Goal: Task Accomplishment & Management: Use online tool/utility

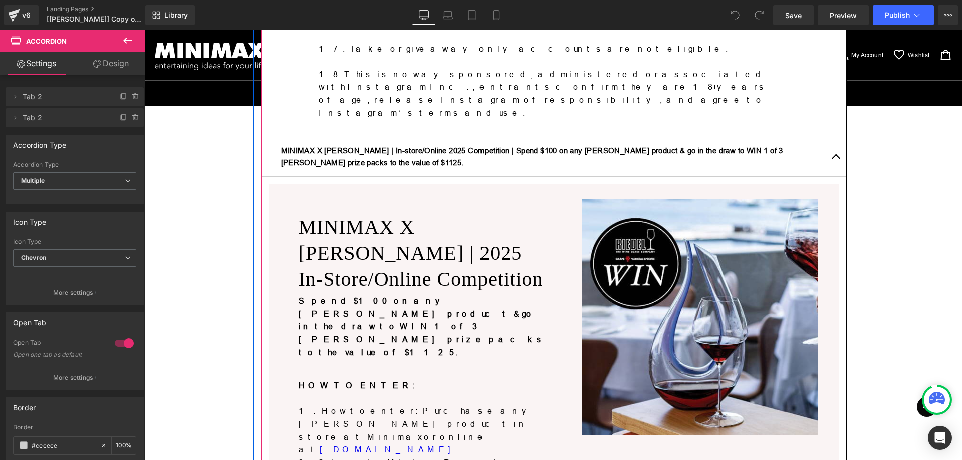
scroll to position [1182, 0]
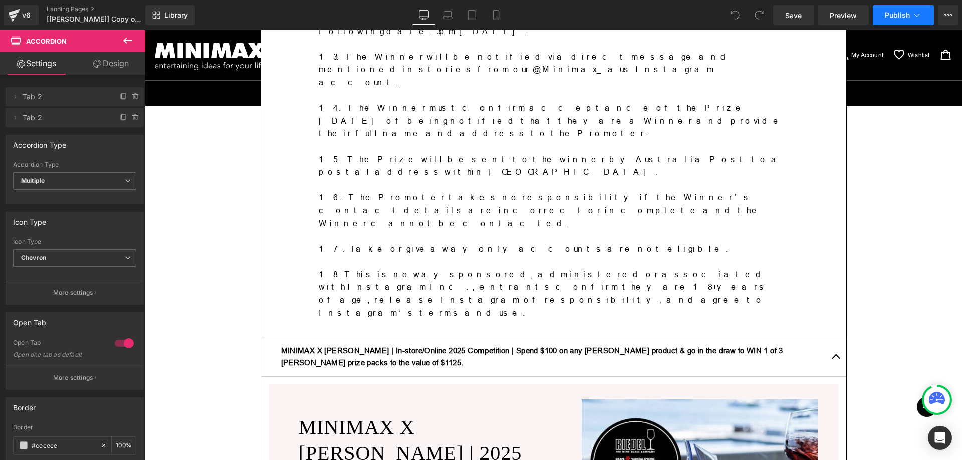
click at [914, 16] on icon at bounding box center [917, 15] width 10 height 10
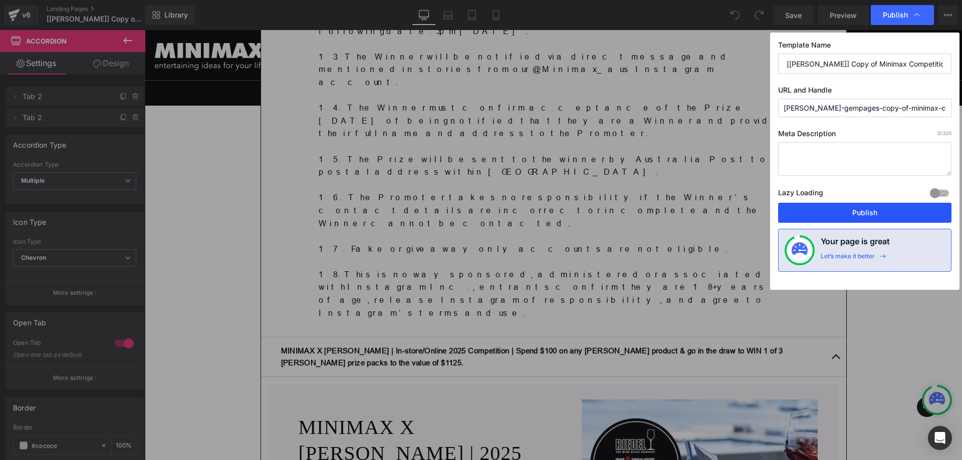
click at [873, 210] on button "Publish" at bounding box center [864, 213] width 173 height 20
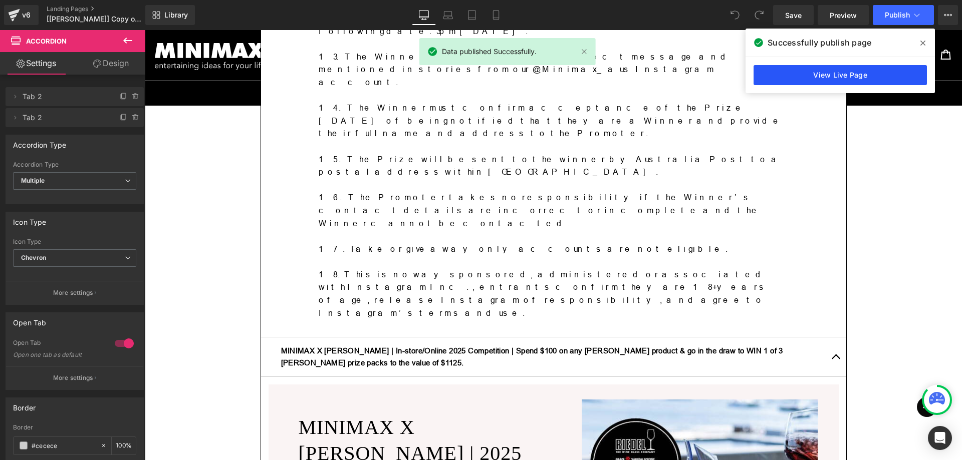
click at [858, 76] on link "View Live Page" at bounding box center [839, 75] width 173 height 20
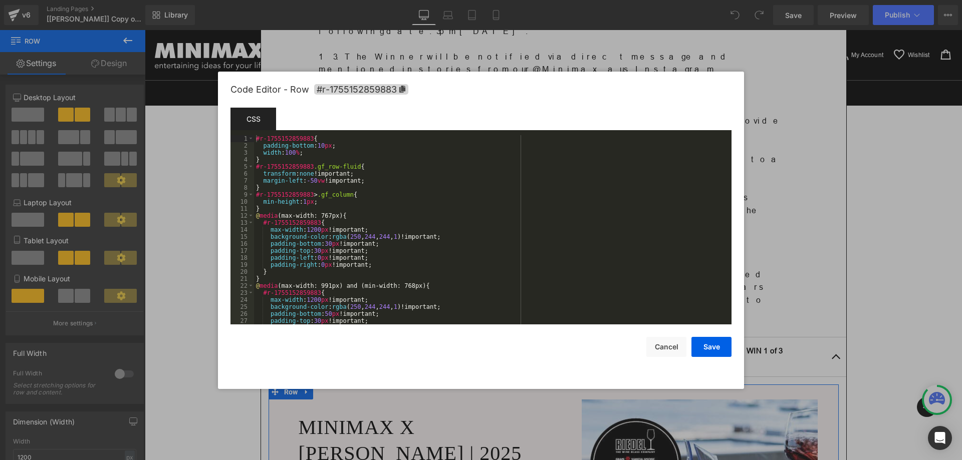
click at [542, 0] on div "You are previewing how the will restyle your page. You can not edit Elements in…" at bounding box center [481, 0] width 962 height 0
click at [875, 189] on div at bounding box center [481, 230] width 962 height 460
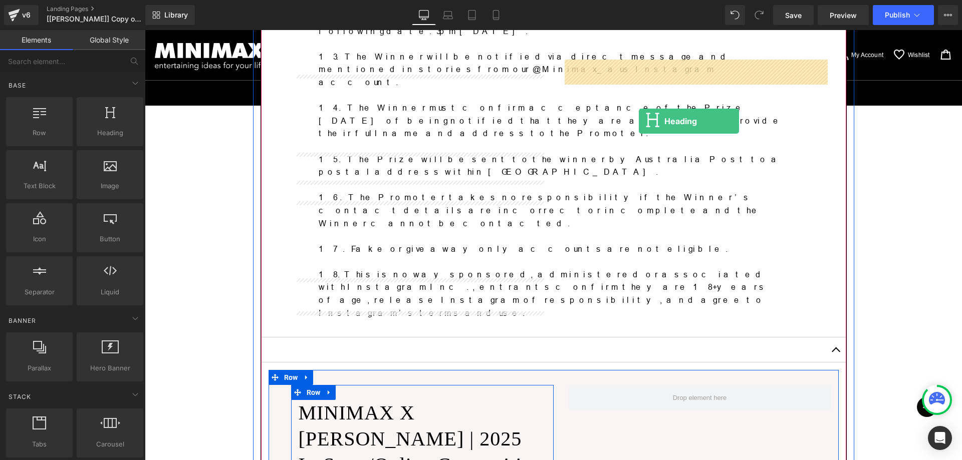
drag, startPoint x: 247, startPoint y: 168, endPoint x: 639, endPoint y: 121, distance: 394.0
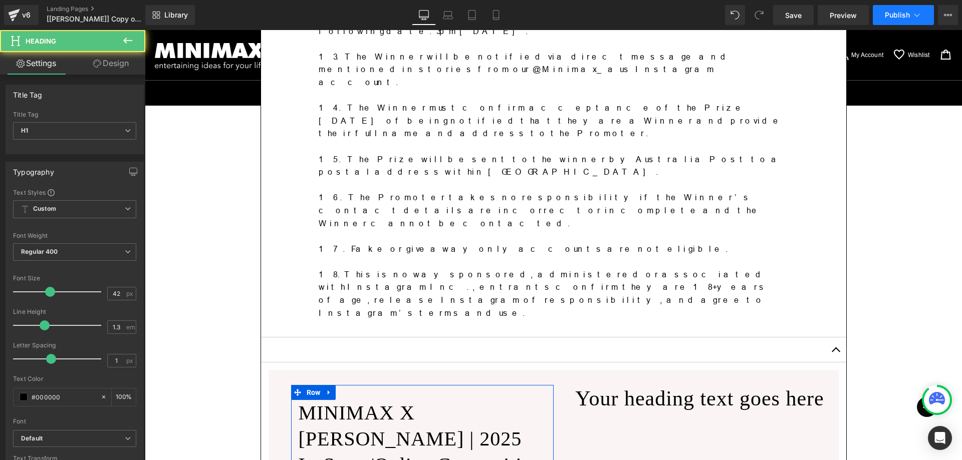
click at [897, 15] on span "Publish" at bounding box center [897, 15] width 25 height 8
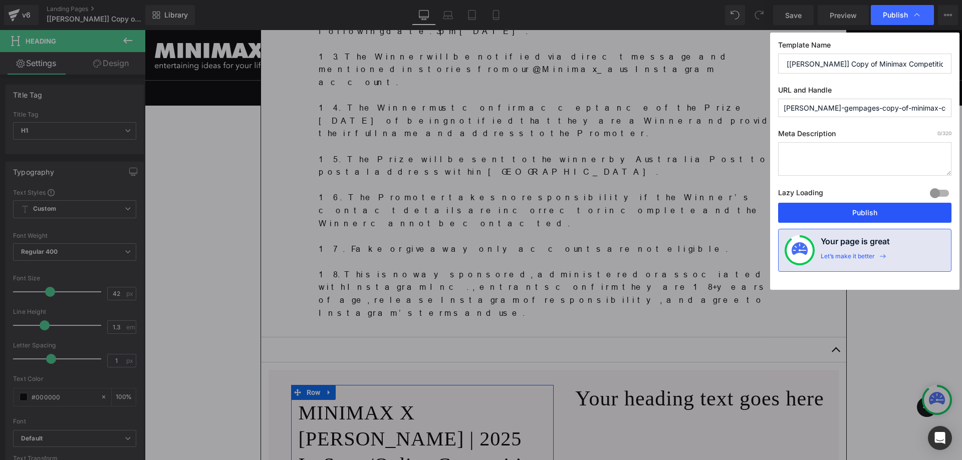
click at [860, 210] on button "Publish" at bounding box center [864, 213] width 173 height 20
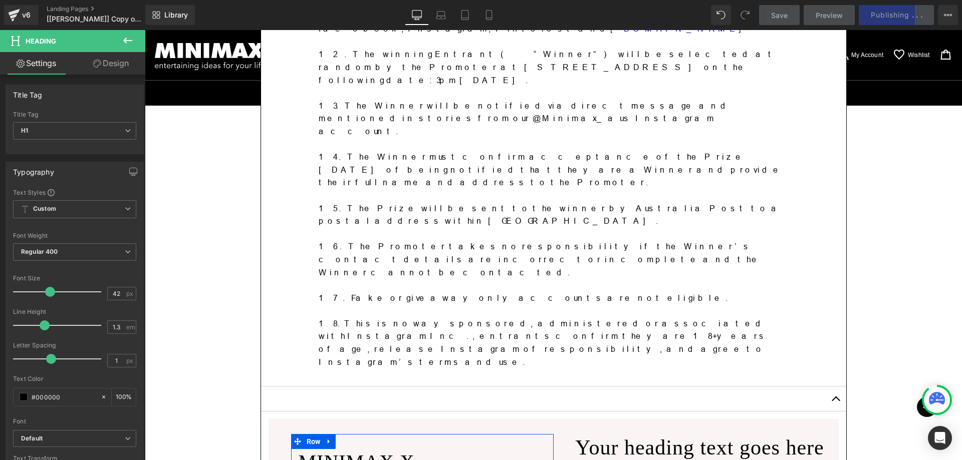
scroll to position [1132, 0]
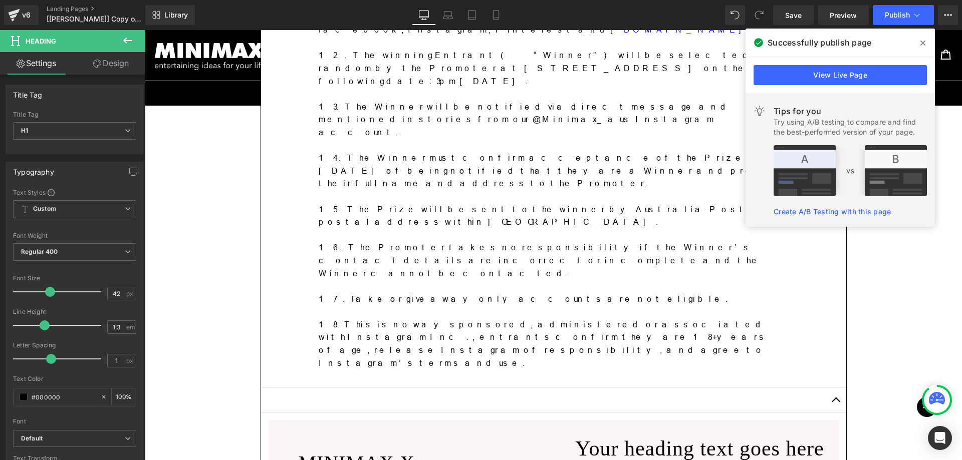
click at [922, 42] on icon at bounding box center [922, 43] width 5 height 5
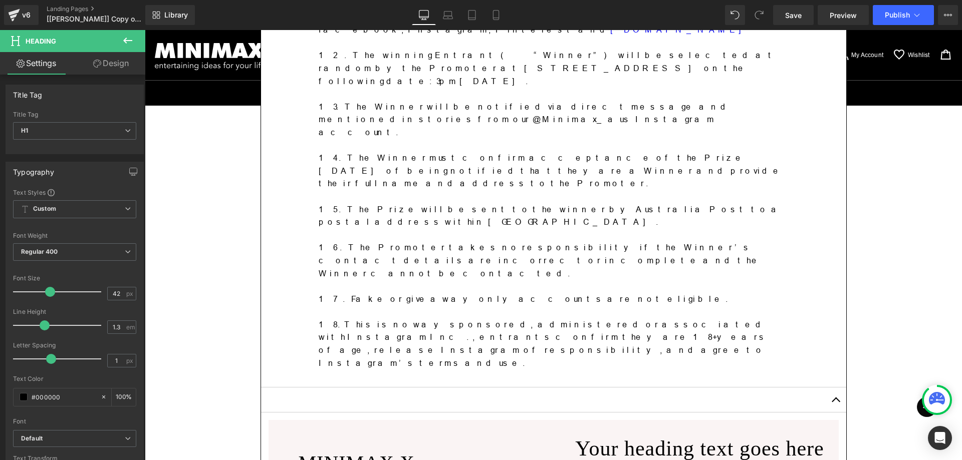
click at [126, 39] on icon at bounding box center [128, 41] width 12 height 12
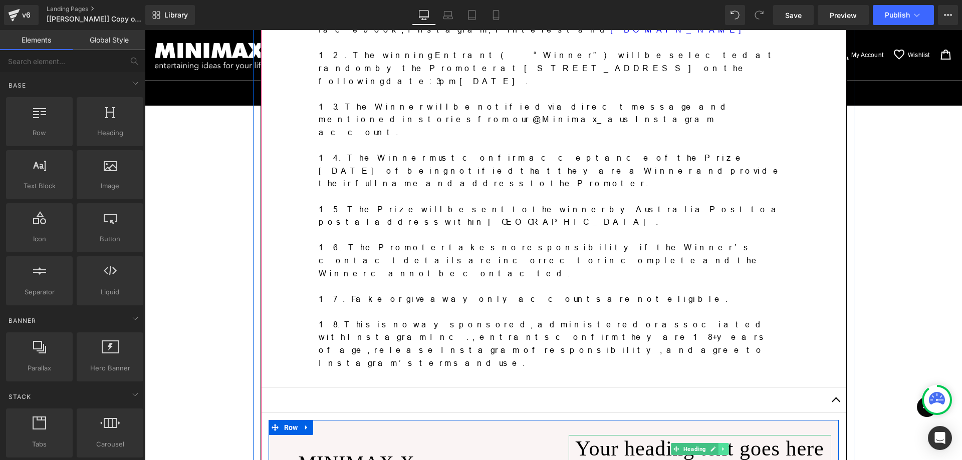
click at [720, 446] on icon at bounding box center [723, 449] width 6 height 6
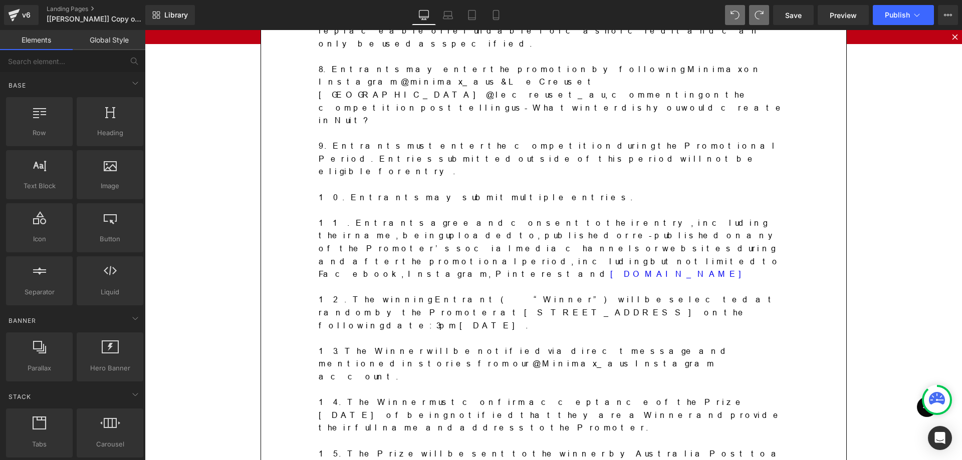
scroll to position [932, 0]
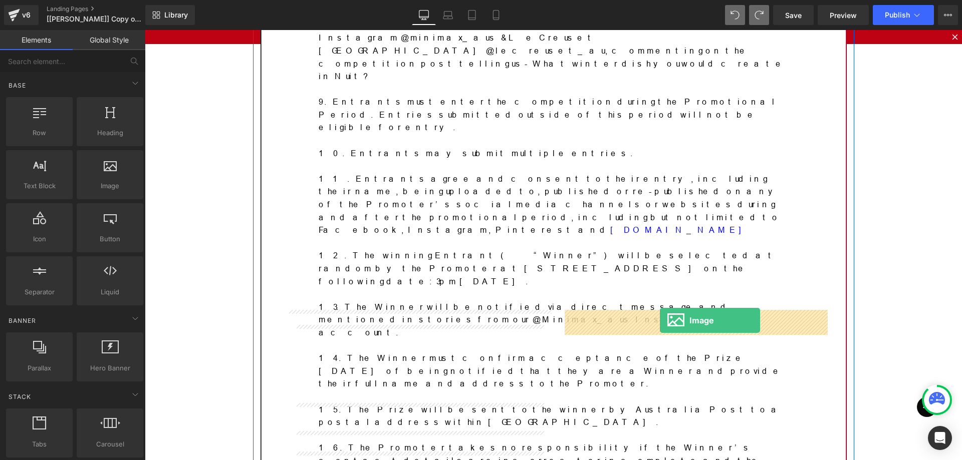
drag, startPoint x: 241, startPoint y: 208, endPoint x: 660, endPoint y: 321, distance: 433.1
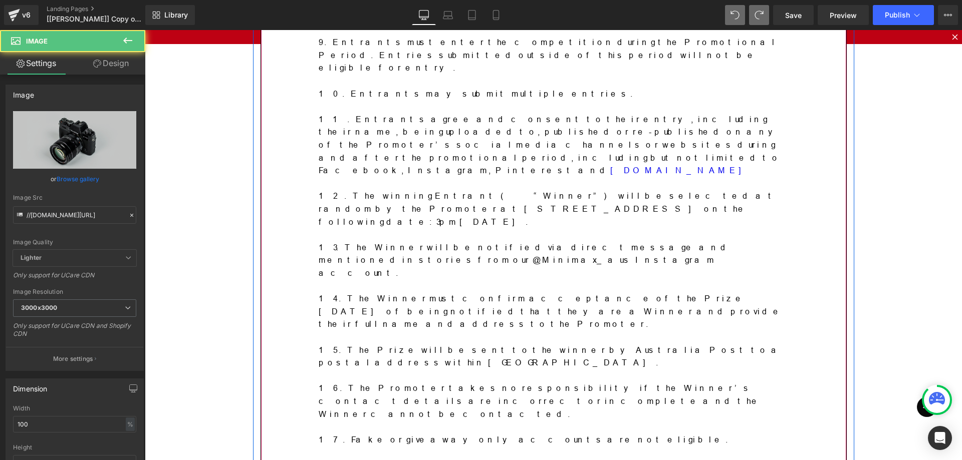
scroll to position [1032, 0]
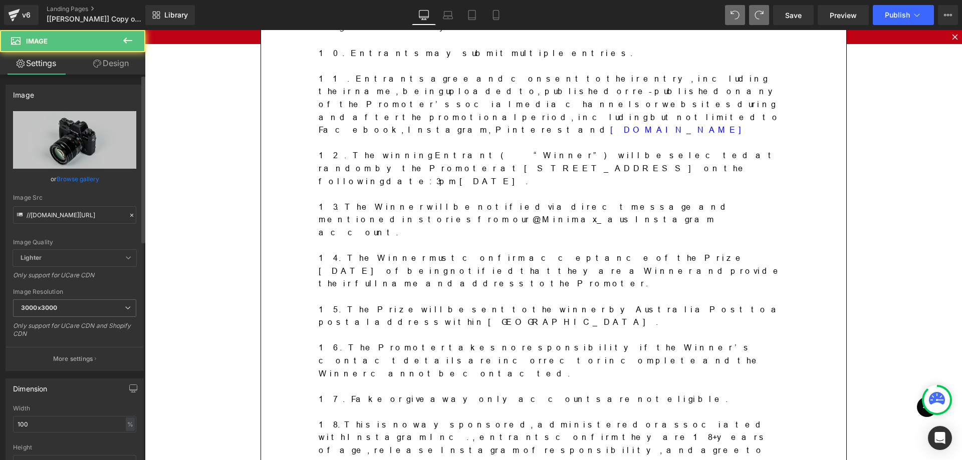
click at [63, 184] on link "Browse gallery" at bounding box center [78, 179] width 43 height 18
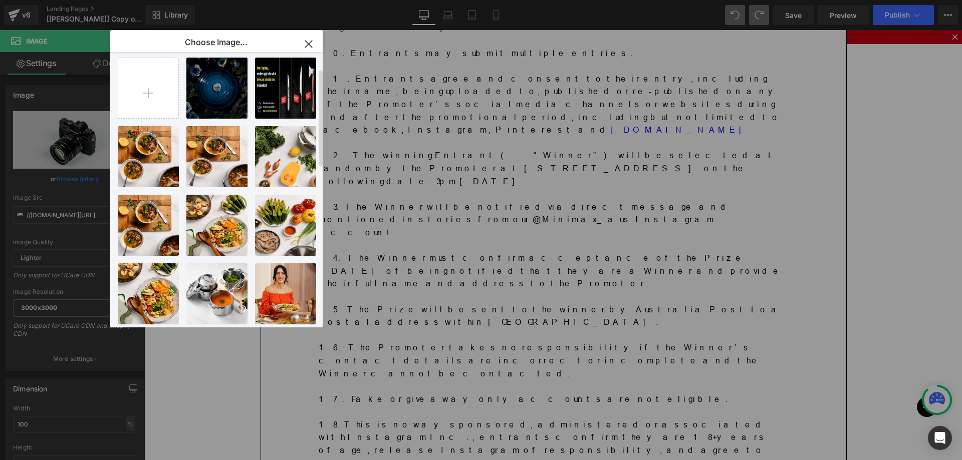
scroll to position [0, 0]
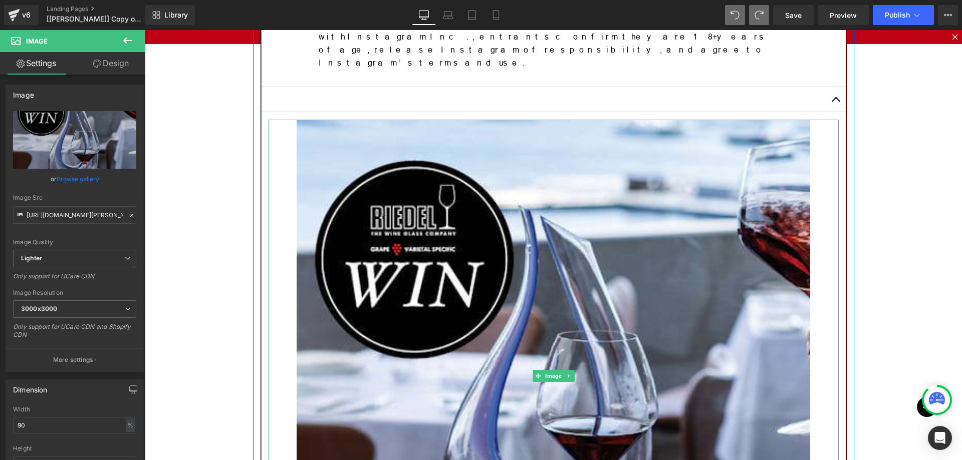
scroll to position [955, 0]
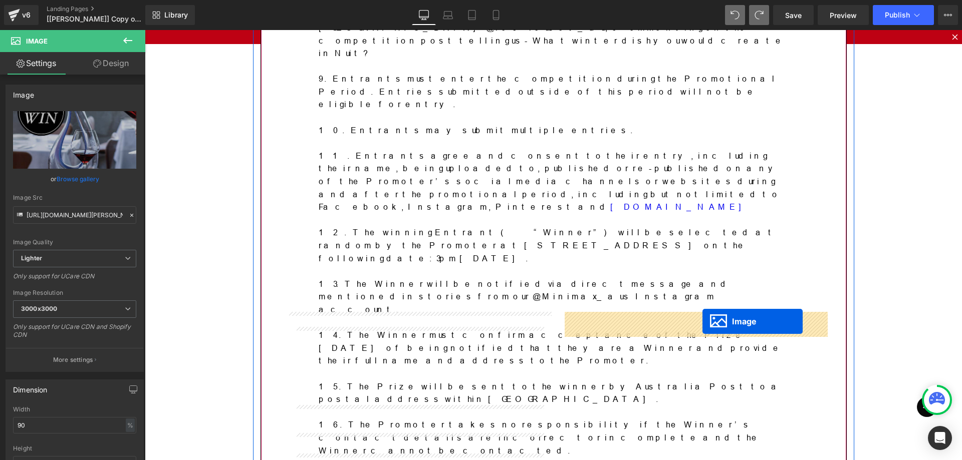
drag, startPoint x: 529, startPoint y: 50, endPoint x: 702, endPoint y: 322, distance: 322.1
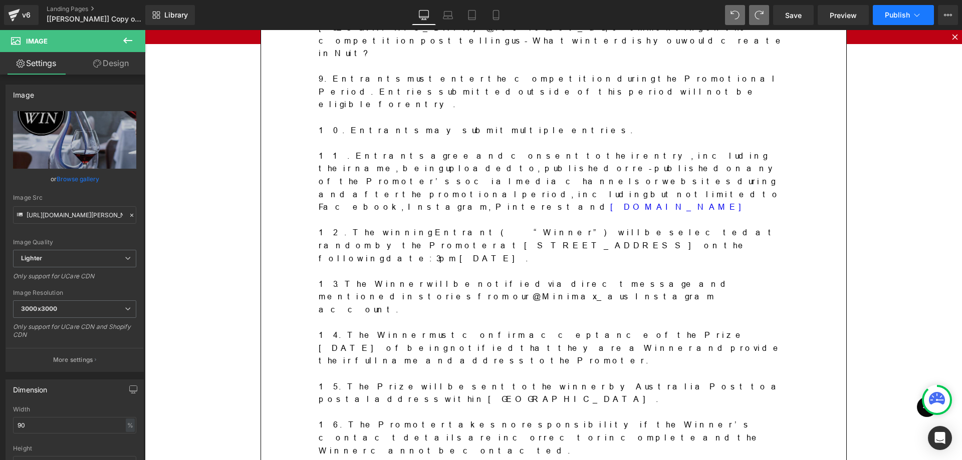
click at [892, 19] on span "Publish" at bounding box center [897, 15] width 25 height 8
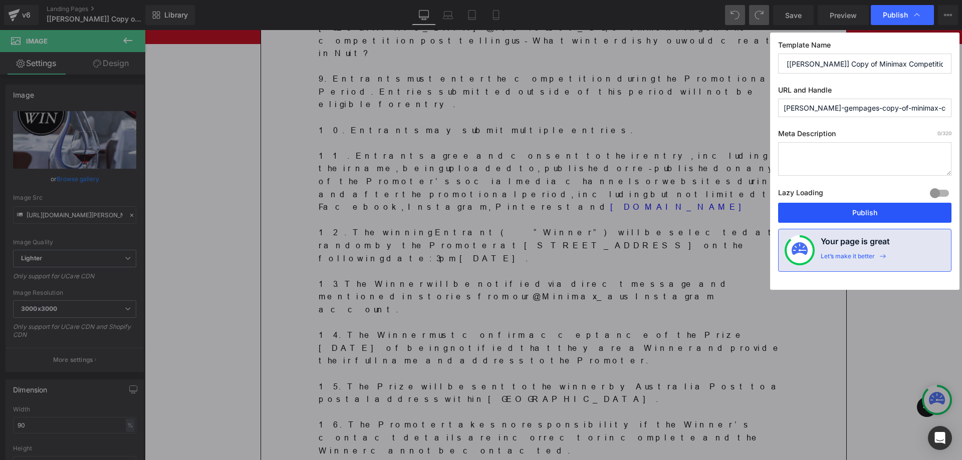
click at [873, 215] on button "Publish" at bounding box center [864, 213] width 173 height 20
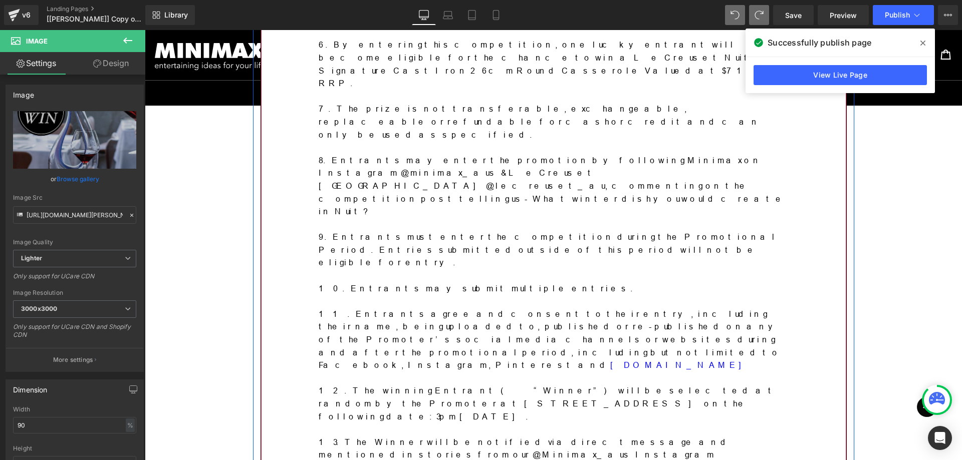
scroll to position [654, 0]
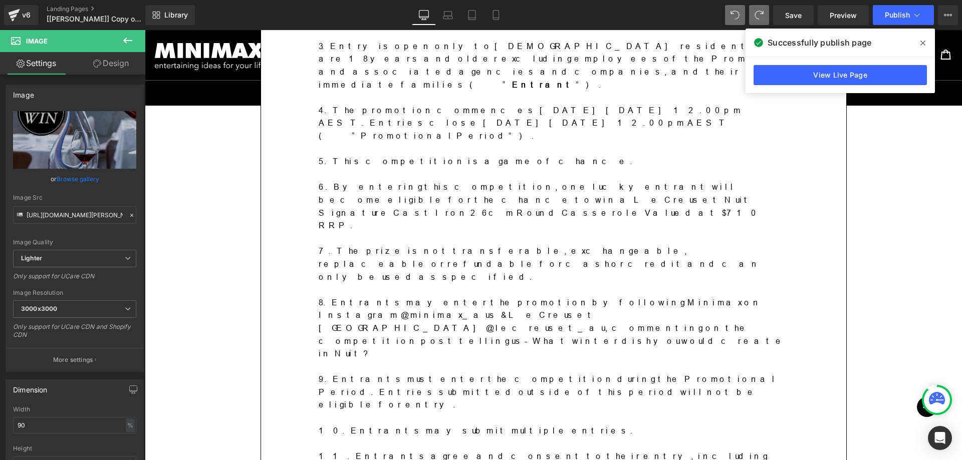
click at [920, 40] on icon at bounding box center [922, 43] width 5 height 8
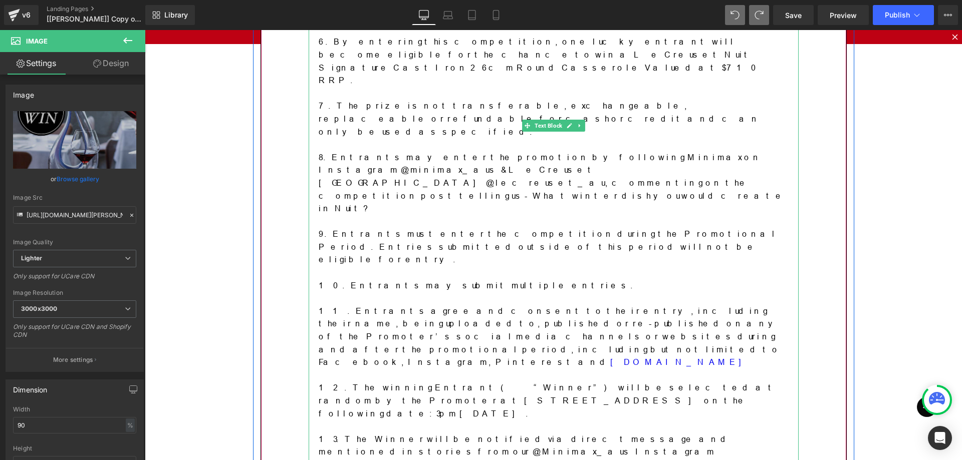
scroll to position [855, 0]
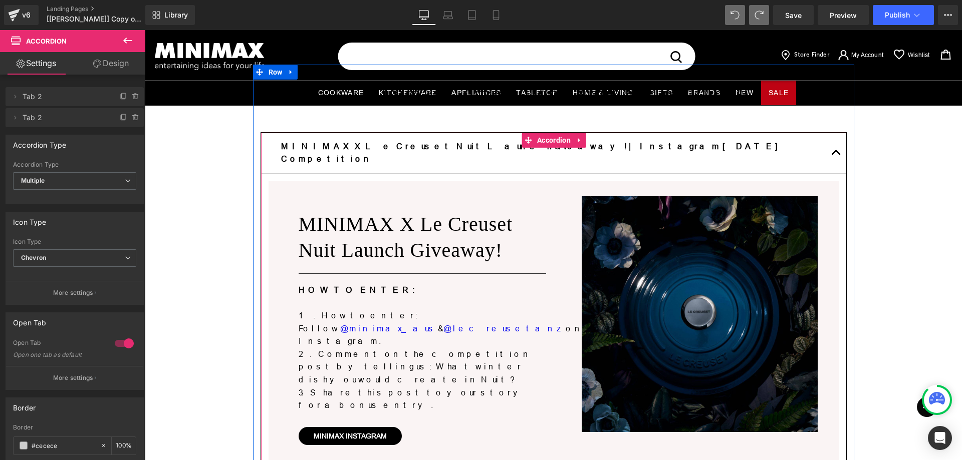
scroll to position [53, 0]
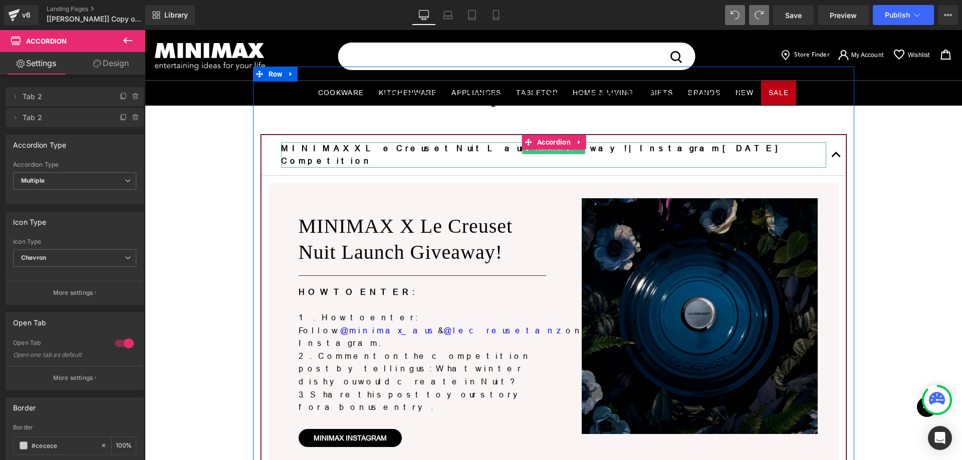
click at [410, 150] on b "MINIMAX X Le Creuset Nuit Launch Giveaway! | Instagram [DATE] Competition" at bounding box center [534, 155] width 507 height 22
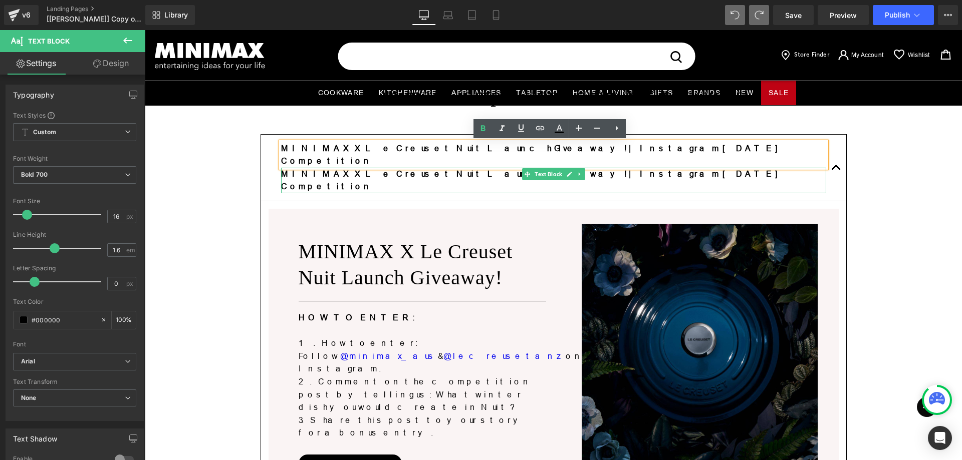
click at [369, 169] on b "MINIMAX X Le Creuset Nuit Launch Giveaway! | Instagram [DATE] Competition" at bounding box center [534, 180] width 507 height 22
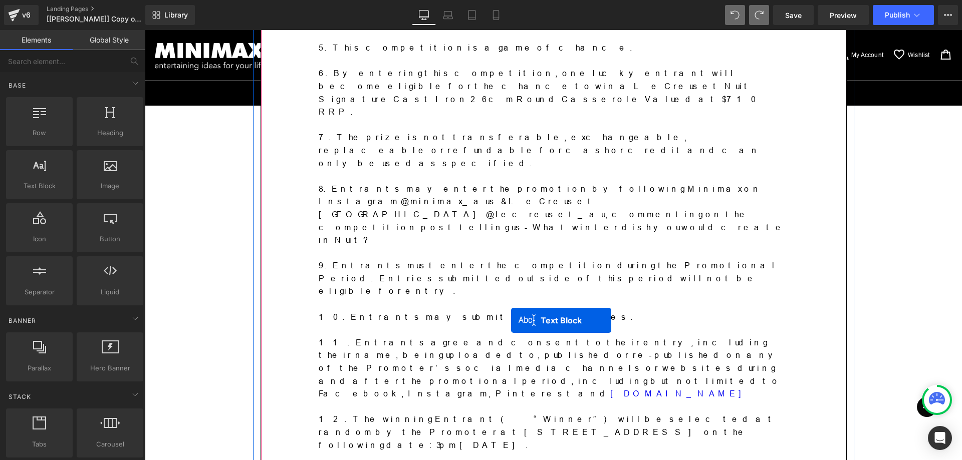
scroll to position [955, 0]
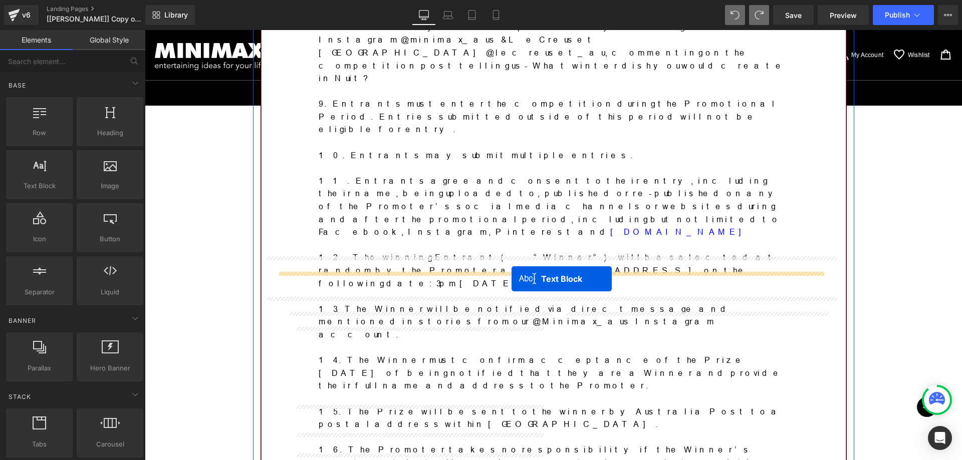
drag, startPoint x: 522, startPoint y: 161, endPoint x: 511, endPoint y: 279, distance: 118.7
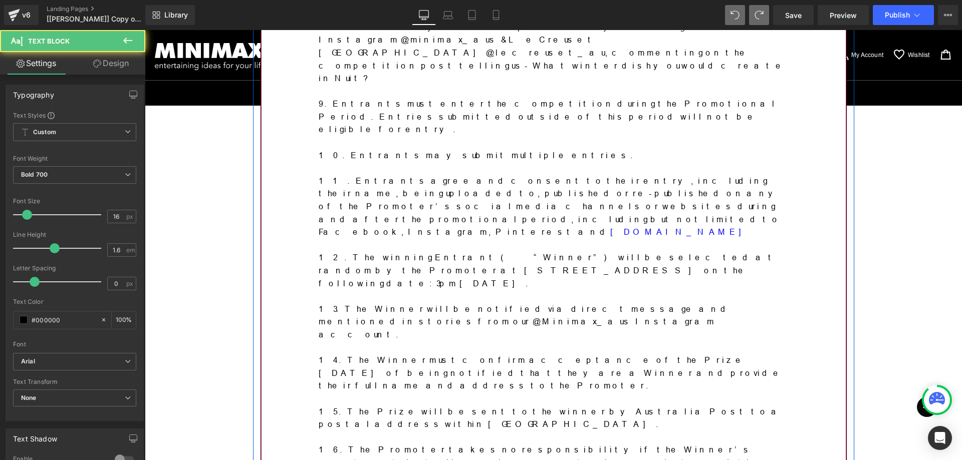
scroll to position [930, 0]
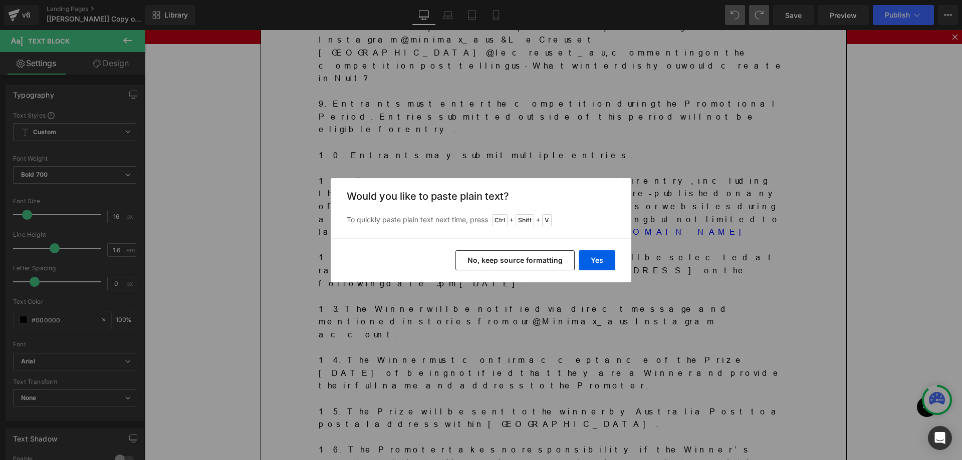
click at [523, 254] on button "No, keep source formatting" at bounding box center [514, 260] width 119 height 20
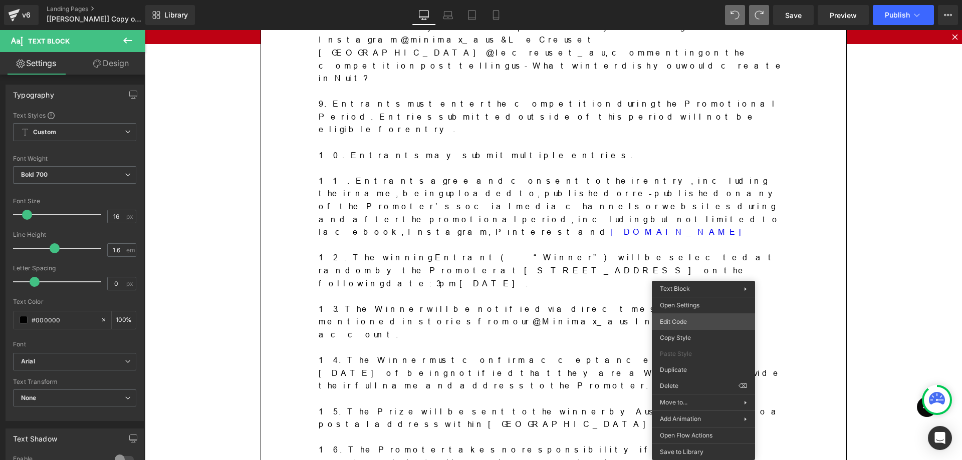
click at [675, 0] on div "Text Block You are previewing how the will restyle your page. You can not edit …" at bounding box center [481, 0] width 962 height 0
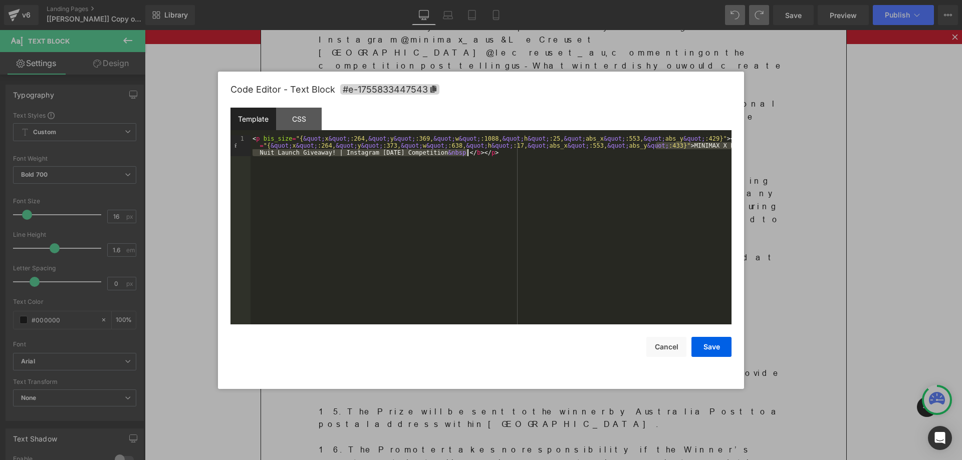
drag, startPoint x: 657, startPoint y: 146, endPoint x: 467, endPoint y: 152, distance: 189.9
click at [467, 152] on div "< p bis_size = "{ &quot; x &quot; :264, &quot; y &quot; :369, &quot; w &quot; :…" at bounding box center [490, 250] width 481 height 231
click at [707, 347] on button "Save" at bounding box center [711, 347] width 40 height 20
click at [340, 0] on div "Text Block You are previewing how the will restyle your page. You can not edit …" at bounding box center [481, 0] width 962 height 0
drag, startPoint x: 657, startPoint y: 144, endPoint x: 452, endPoint y: 153, distance: 204.6
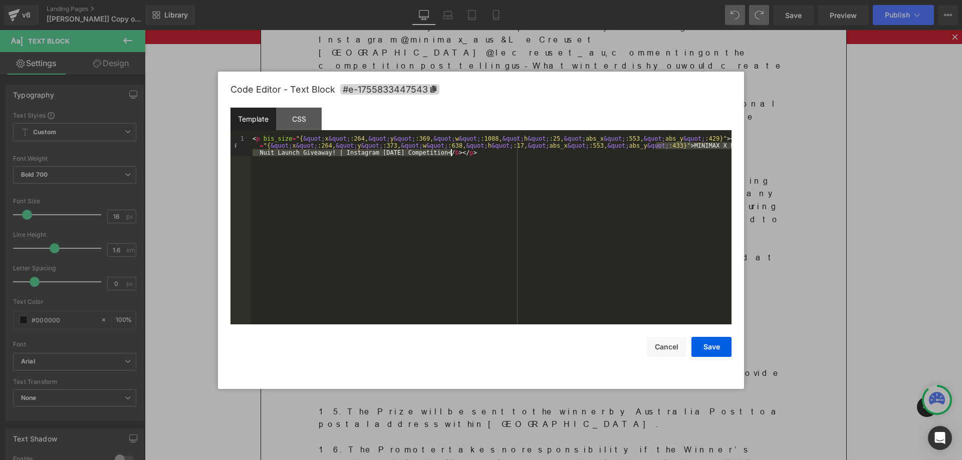
click at [452, 153] on div "< p bis_size = "{ &quot; x &quot; :264, &quot; y &quot; :369, &quot; w &quot; :…" at bounding box center [490, 250] width 481 height 231
click at [712, 343] on button "Save" at bounding box center [711, 347] width 40 height 20
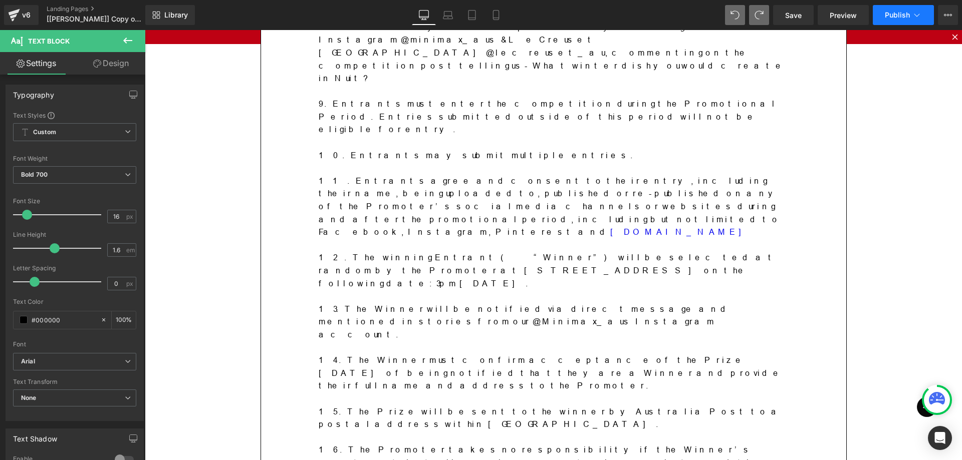
click at [901, 16] on span "Publish" at bounding box center [897, 15] width 25 height 8
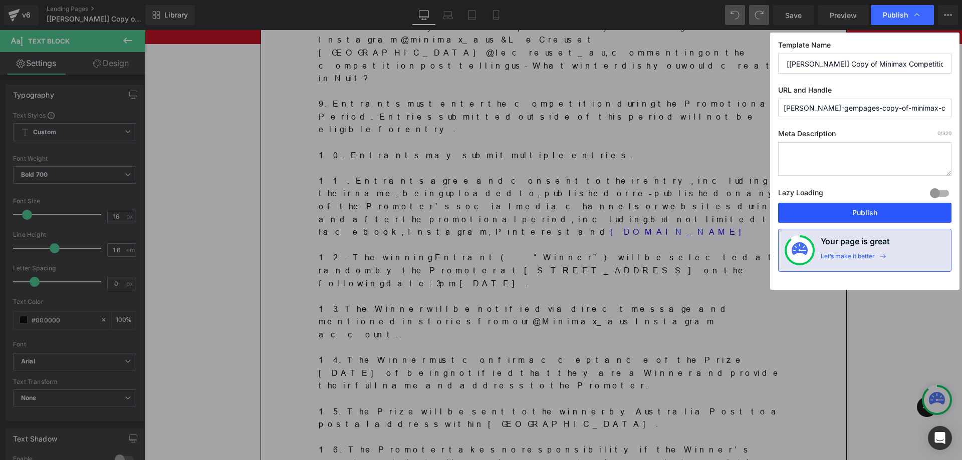
click at [857, 214] on button "Publish" at bounding box center [864, 213] width 173 height 20
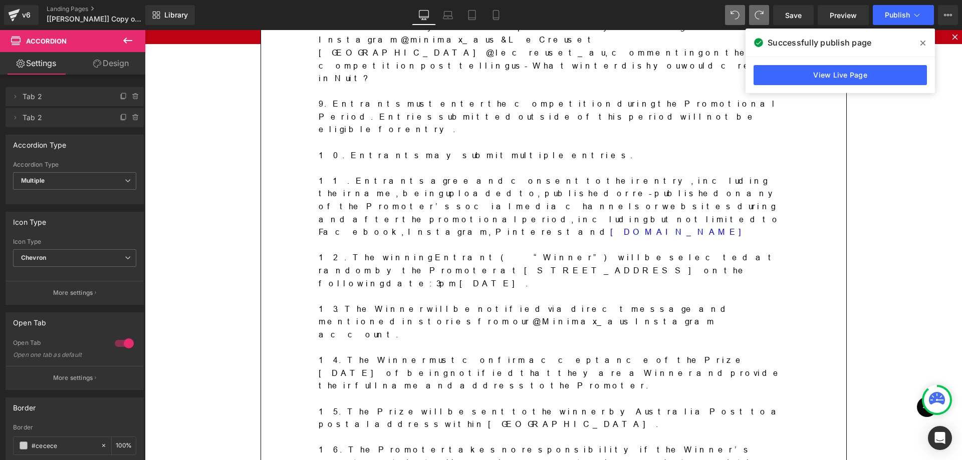
drag, startPoint x: 927, startPoint y: 42, endPoint x: 513, endPoint y: 136, distance: 424.3
click at [927, 42] on span at bounding box center [923, 43] width 16 height 16
